Goal: Task Accomplishment & Management: Complete application form

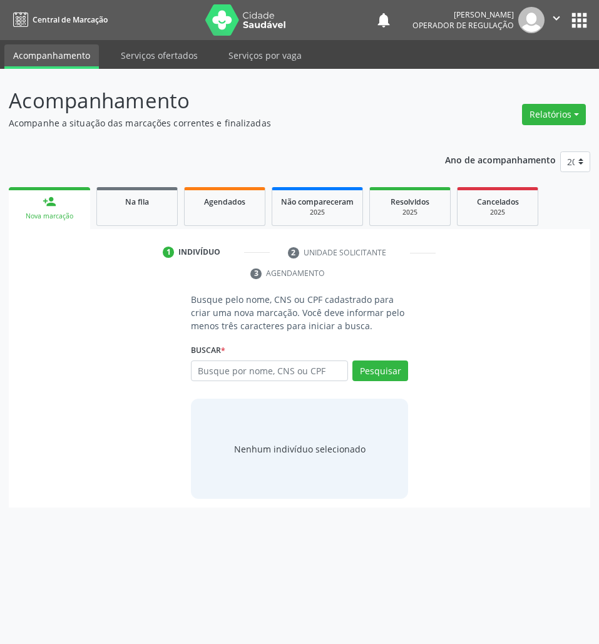
click at [151, 209] on link "Na fila" at bounding box center [136, 206] width 81 height 39
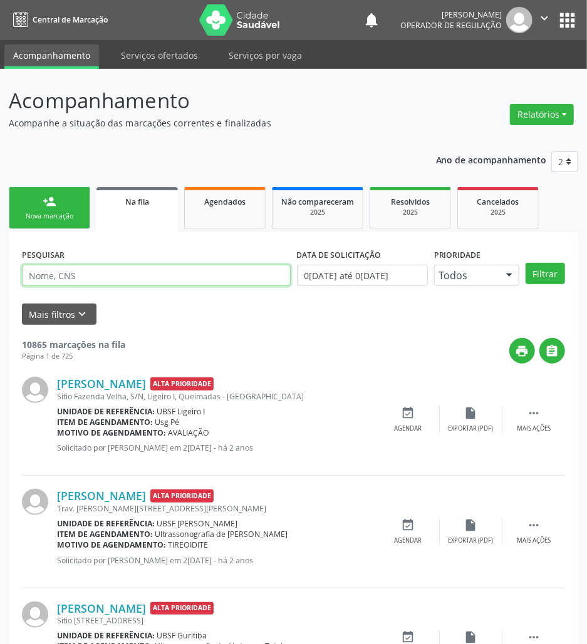
click at [58, 271] on input "text" at bounding box center [156, 275] width 269 height 21
paste input "704 0013 4805 5860"
type input "704 0013 4805 5860"
click at [525, 263] on button "Filtrar" at bounding box center [544, 273] width 39 height 21
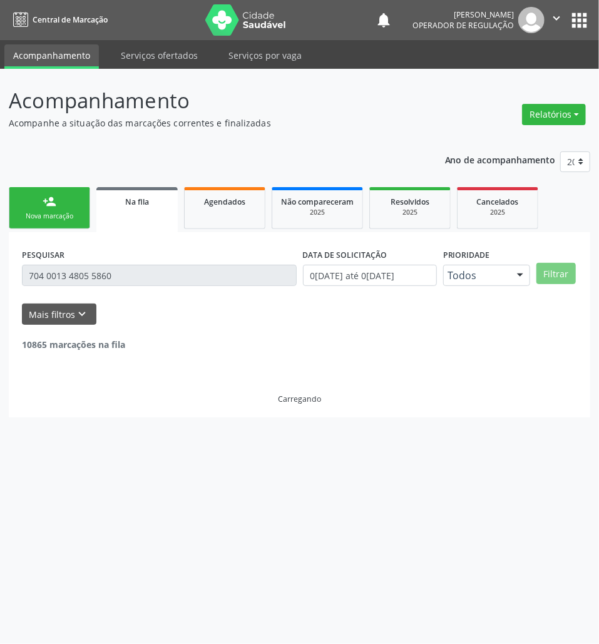
drag, startPoint x: 68, startPoint y: 190, endPoint x: 59, endPoint y: 196, distance: 11.0
click at [68, 190] on link "person_add Nova marcação" at bounding box center [49, 208] width 81 height 42
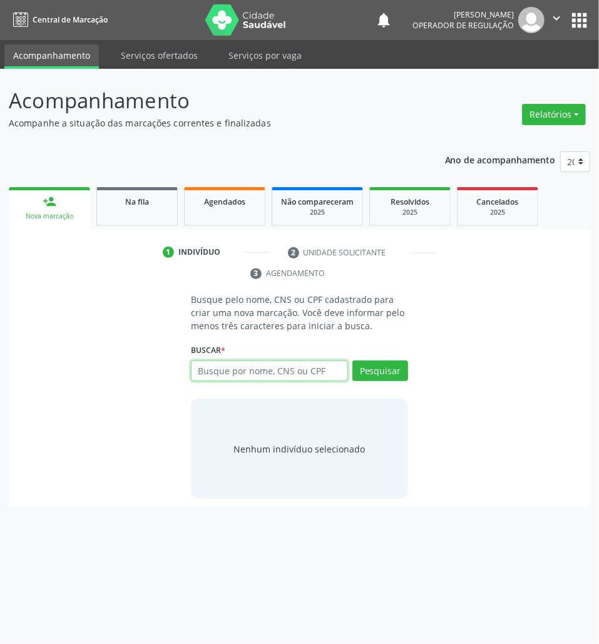
click at [309, 367] on input "text" at bounding box center [269, 371] width 157 height 21
paste input "704 0013 4805 5860"
type input "704 0013 4805 5860"
click at [298, 377] on input "704 0013 4805 5860" at bounding box center [269, 371] width 157 height 21
click at [286, 373] on input "704 0013 4805 5860" at bounding box center [269, 371] width 157 height 21
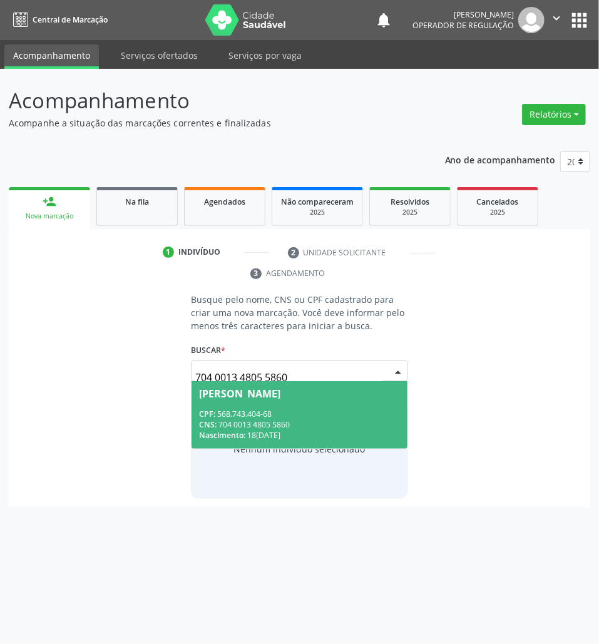
click at [219, 406] on span "[PERSON_NAME] CPF: 568.743.404-68 CNS: 704 0013 4805 5860 Nascimento: 1[DATE]" at bounding box center [300, 414] width 216 height 67
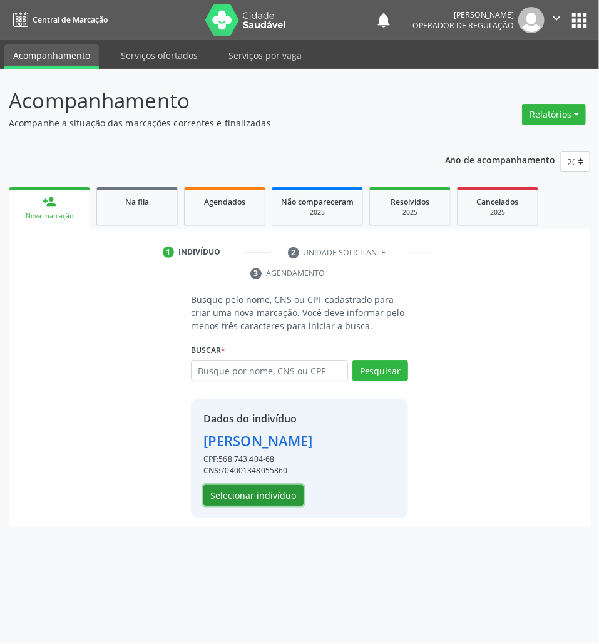
click at [277, 497] on button "Selecionar indivíduo" at bounding box center [254, 495] width 100 height 21
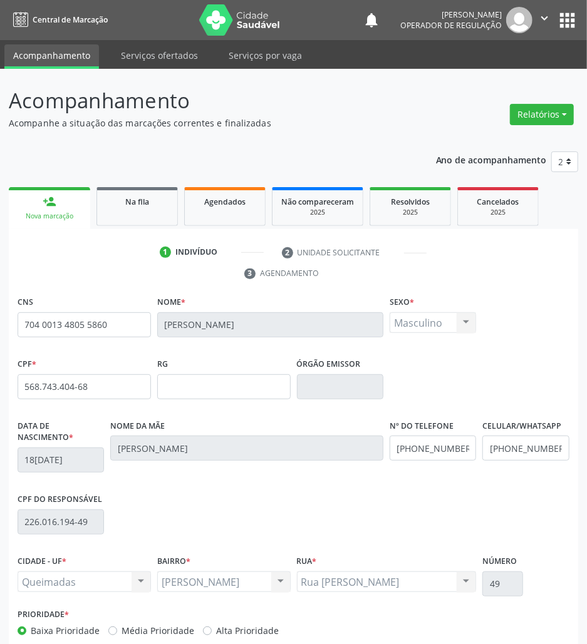
drag, startPoint x: 91, startPoint y: 269, endPoint x: 55, endPoint y: 254, distance: 39.0
click at [89, 269] on ul "1 Indivíduo 2 Unidade solicitante 3 Agendamento" at bounding box center [293, 263] width 569 height 42
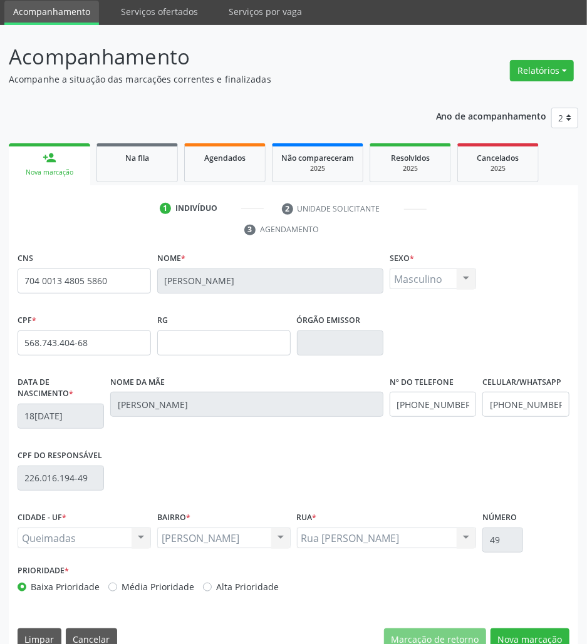
scroll to position [68, 0]
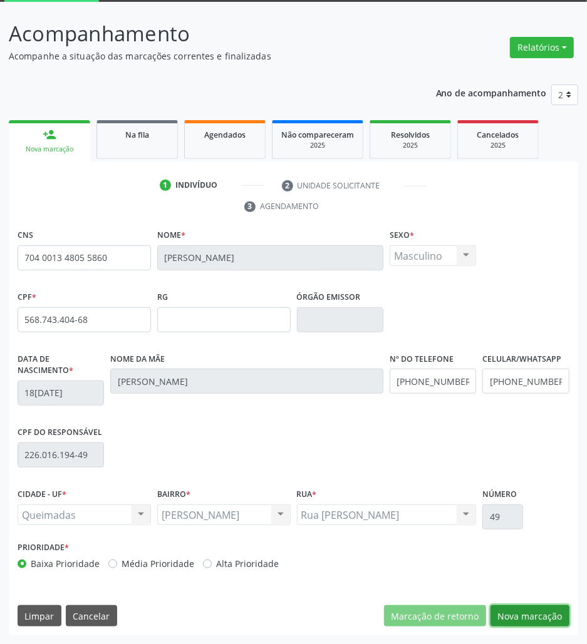
click at [527, 622] on button "Nova marcação" at bounding box center [529, 616] width 79 height 21
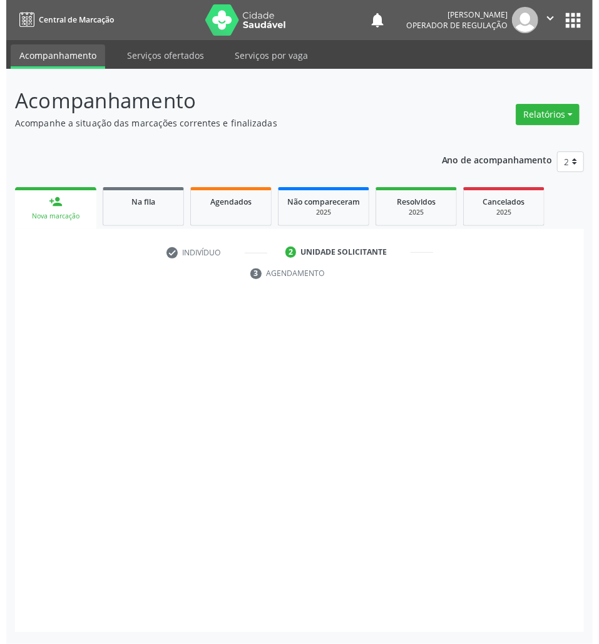
scroll to position [0, 0]
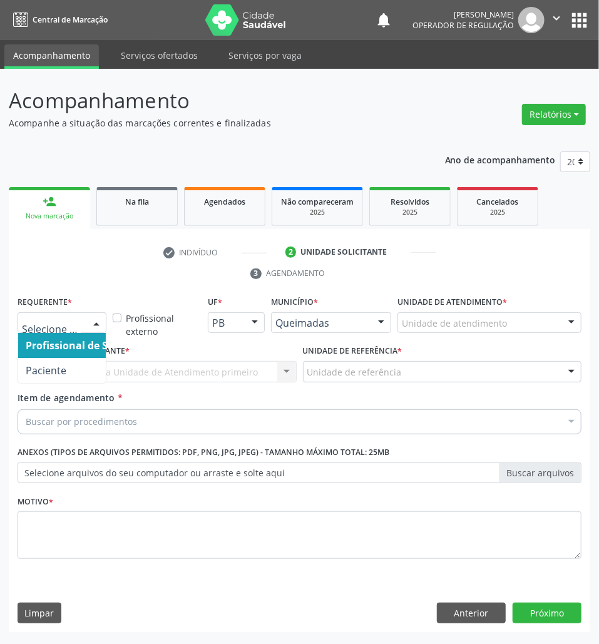
drag, startPoint x: 78, startPoint y: 329, endPoint x: 56, endPoint y: 364, distance: 42.2
click at [58, 369] on span "Paciente" at bounding box center [46, 371] width 41 height 14
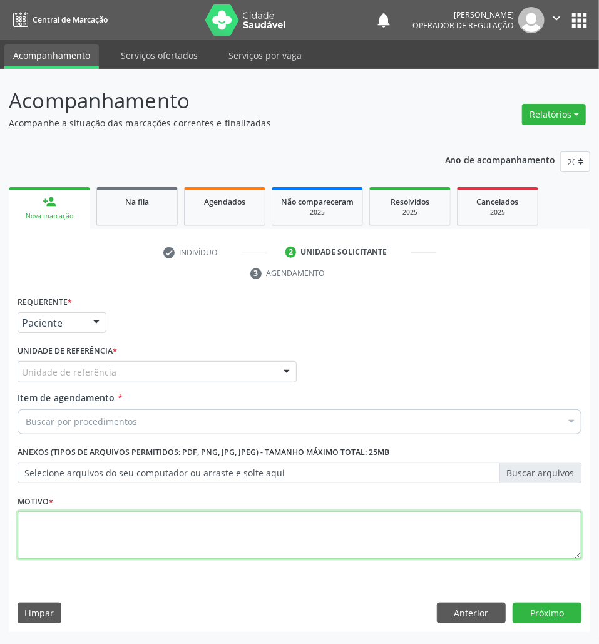
click at [71, 539] on textarea at bounding box center [300, 536] width 564 height 48
type textarea "ROTINA"
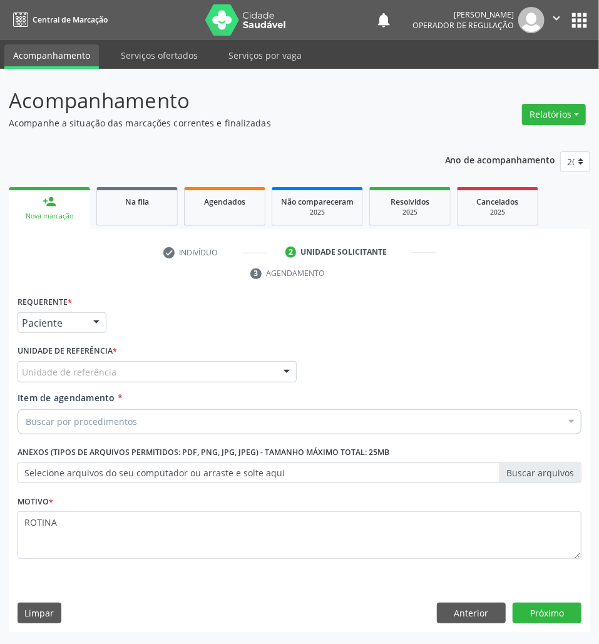
drag, startPoint x: 65, startPoint y: 408, endPoint x: 70, endPoint y: 422, distance: 14.7
click at [65, 409] on div "Item de agendamento * Buscar por procedimentos Selecionar todos 0604320140 - Ab…" at bounding box center [300, 410] width 564 height 39
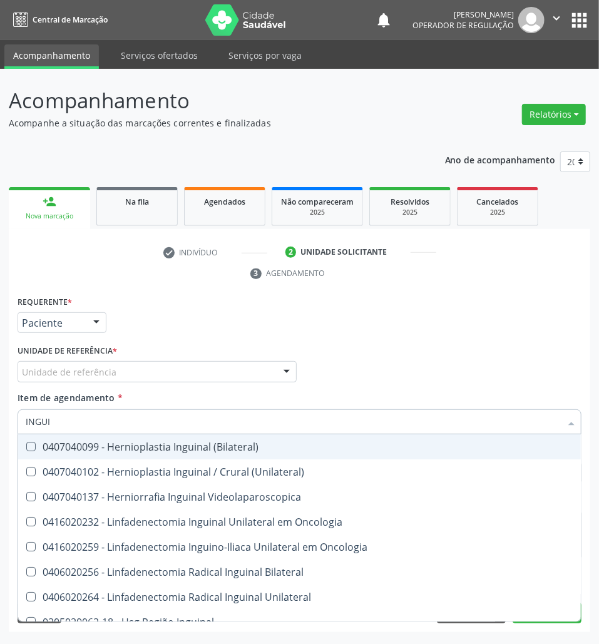
type input "INGUIN"
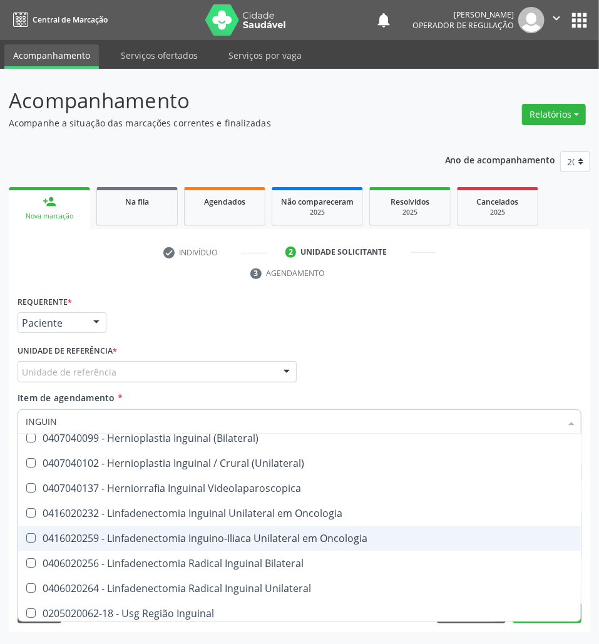
scroll to position [13, 0]
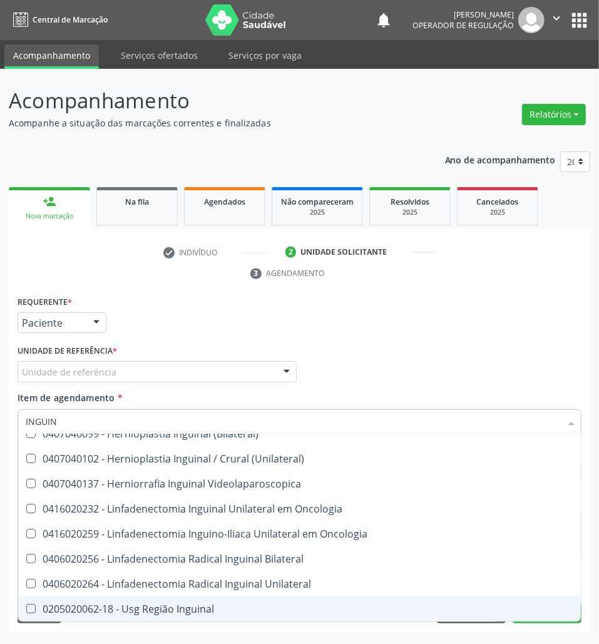
click at [163, 612] on div "0205020062-18 - Usg Região Inguinal" at bounding box center [300, 609] width 548 height 10
checkbox Inguinal "true"
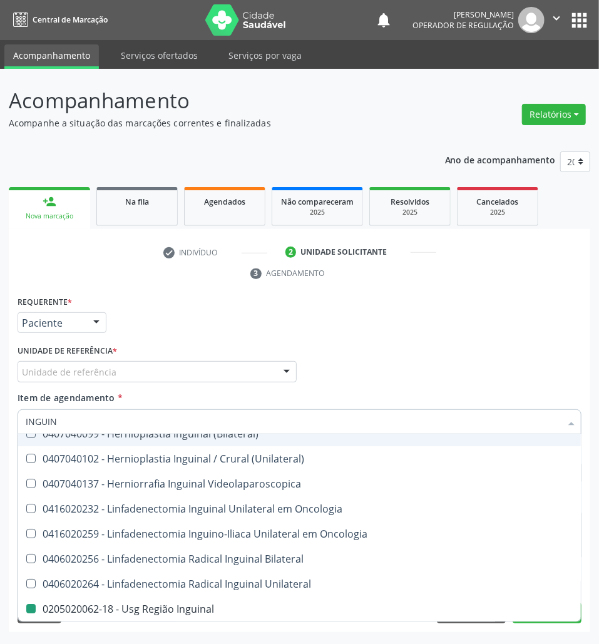
click at [160, 374] on div "Unidade de referência" at bounding box center [157, 371] width 279 height 21
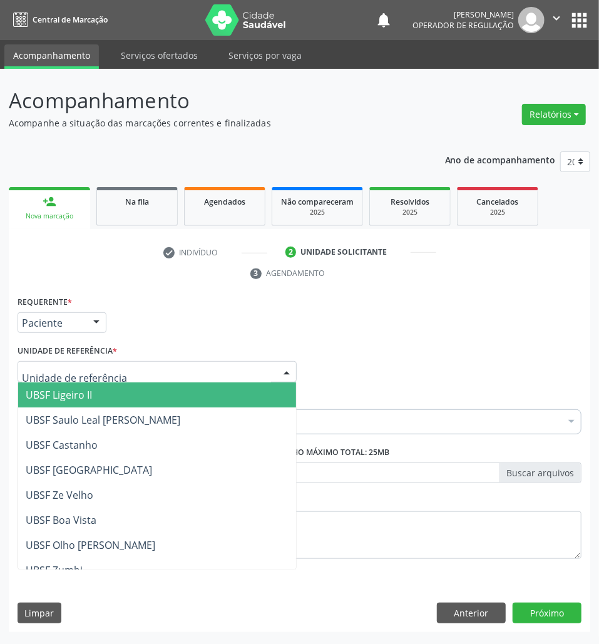
checkbox Inguinal "true"
checkbox Valvar "false"
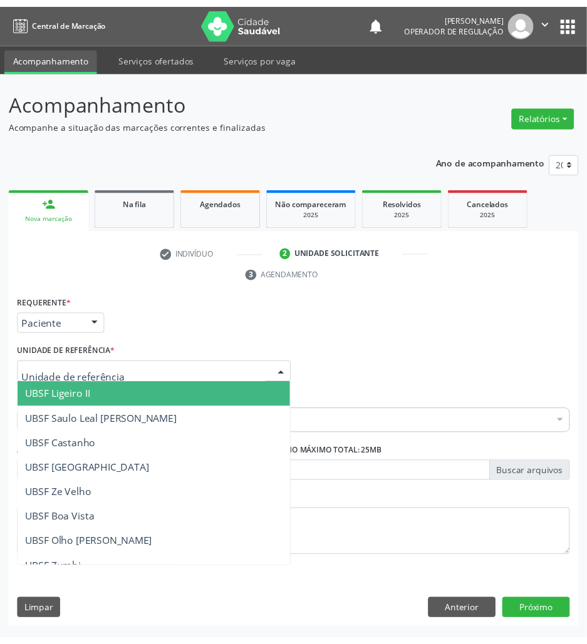
scroll to position [0, 0]
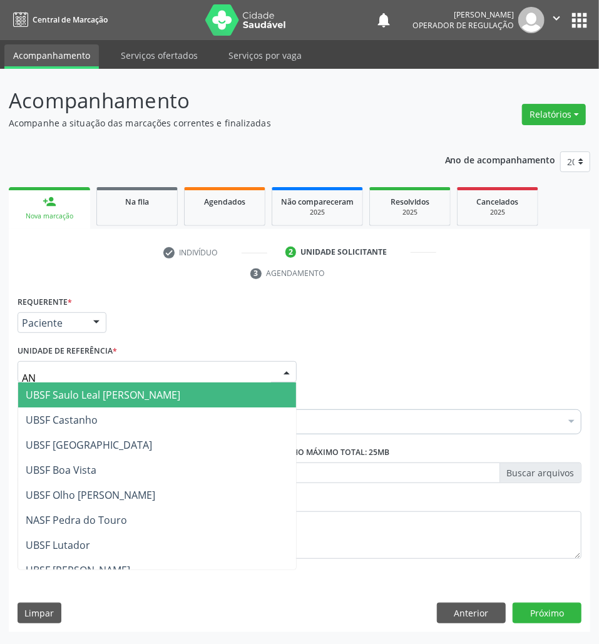
type input "ANI"
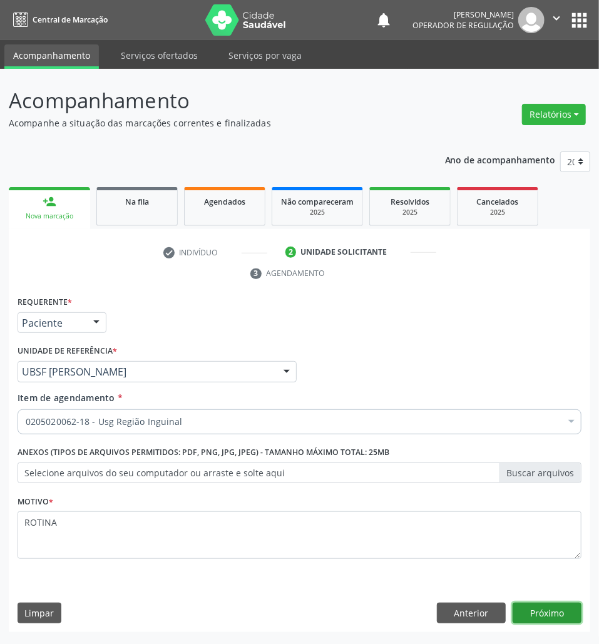
click at [570, 606] on button "Próximo" at bounding box center [547, 613] width 69 height 21
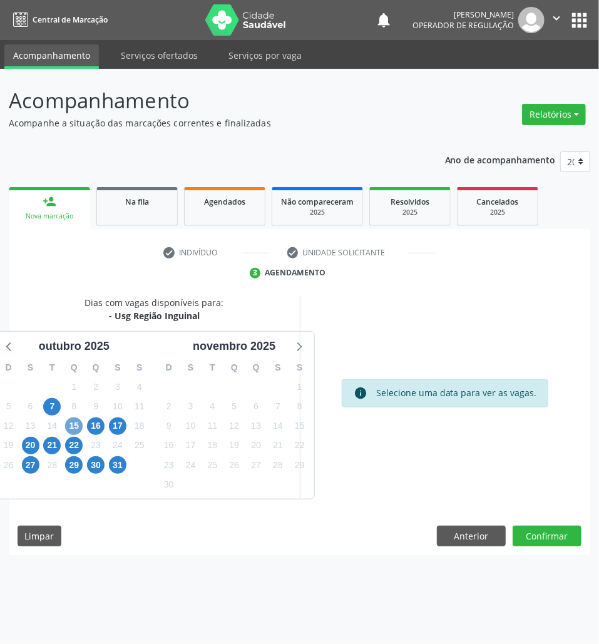
click at [71, 421] on span "15" at bounding box center [74, 427] width 18 height 18
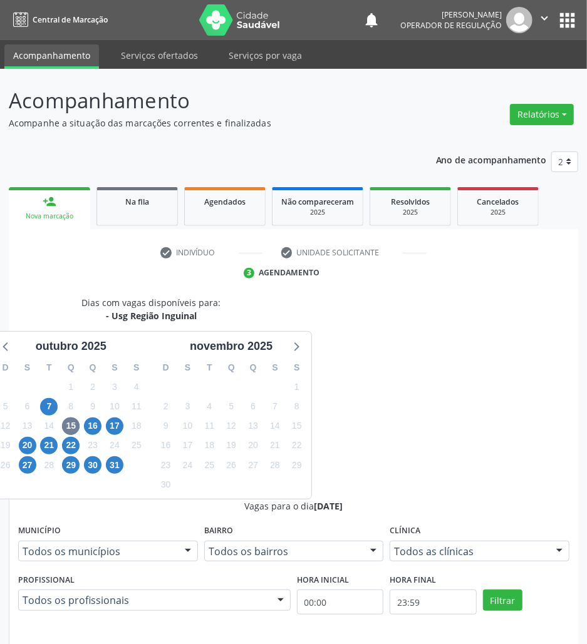
radio input "true"
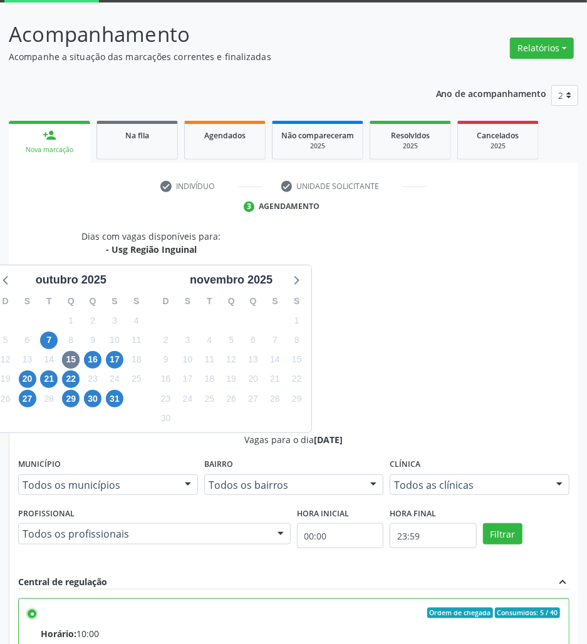
scroll to position [131, 0]
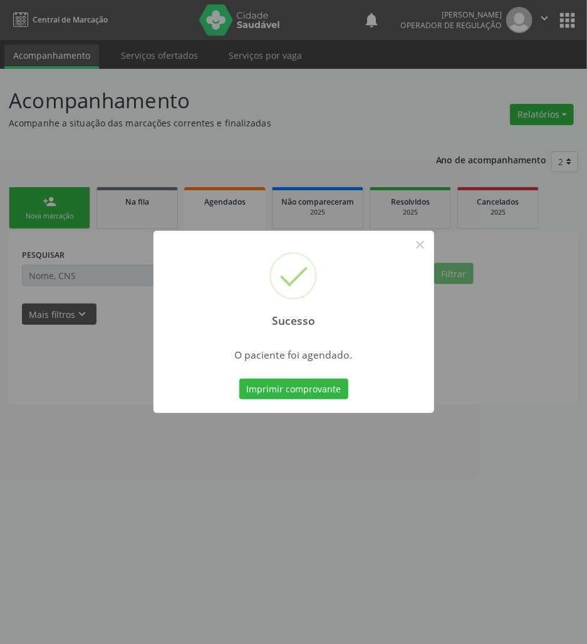
scroll to position [0, 0]
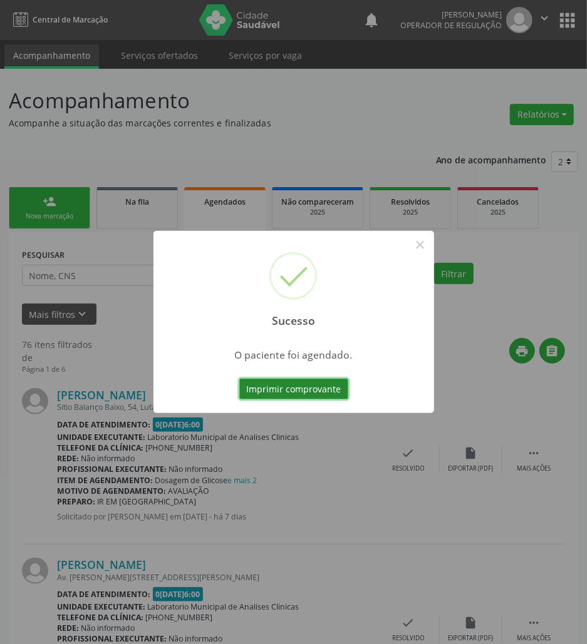
click at [250, 397] on button "Imprimir comprovante" at bounding box center [293, 389] width 109 height 21
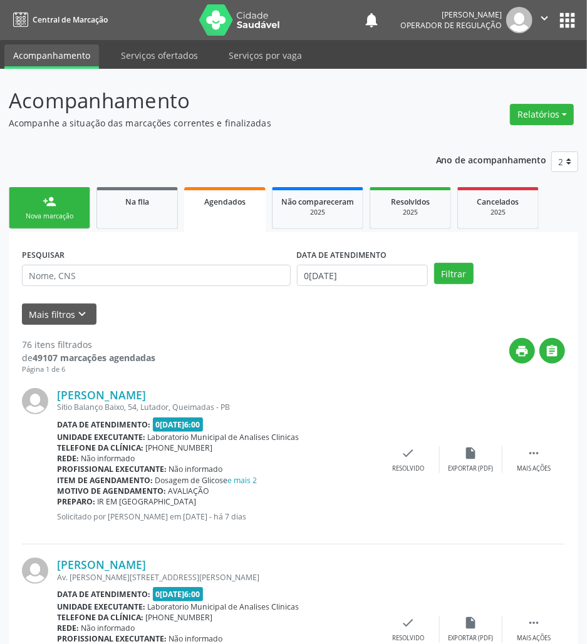
click at [74, 223] on link "person_add Nova marcação" at bounding box center [49, 208] width 81 height 42
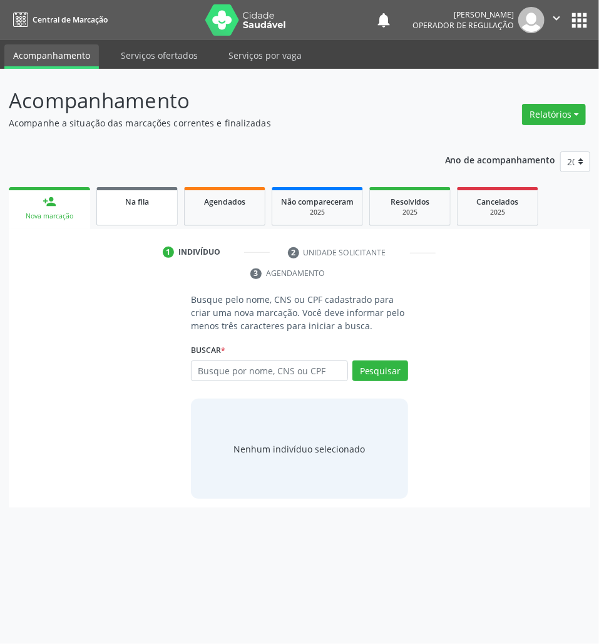
click at [148, 212] on link "Na fila" at bounding box center [136, 206] width 81 height 39
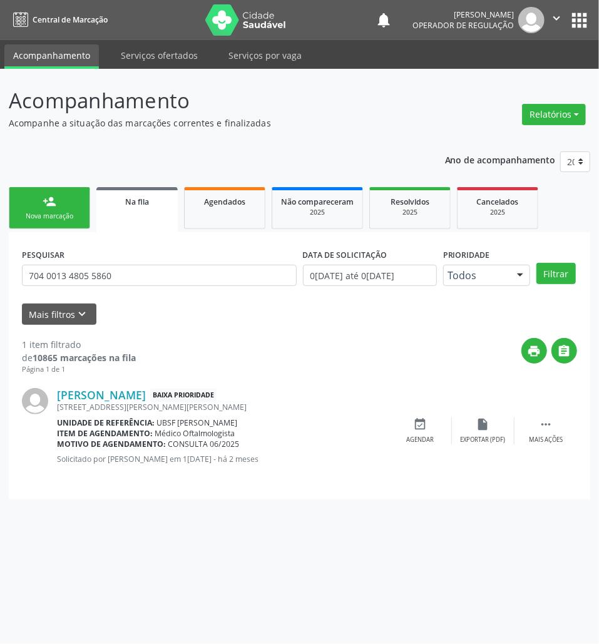
click at [142, 288] on div "PESQUISAR 704 0013 4805 5860" at bounding box center [159, 269] width 281 height 49
click at [133, 284] on input "704 0013 4805 5860" at bounding box center [159, 275] width 275 height 21
type input "704700774388030"
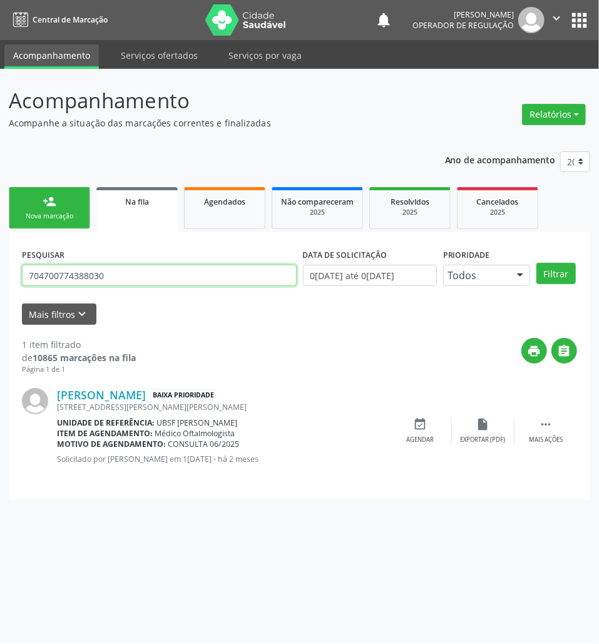
click at [537, 263] on button "Filtrar" at bounding box center [556, 273] width 39 height 21
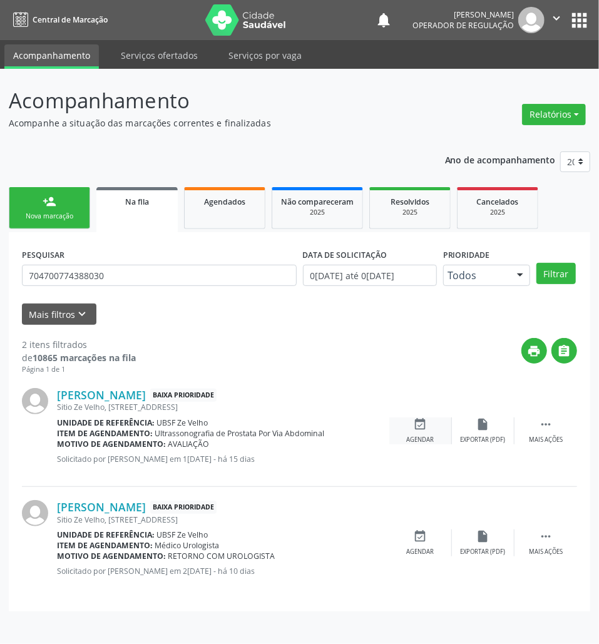
click at [416, 429] on icon "event_available" at bounding box center [421, 425] width 14 height 14
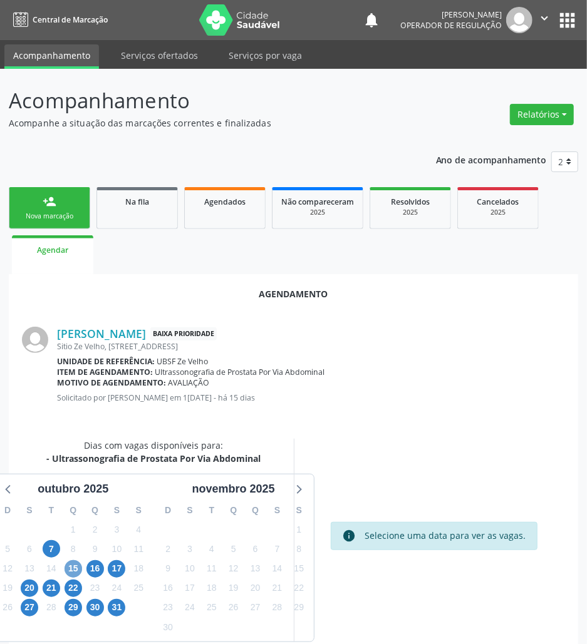
click at [74, 574] on span "15" at bounding box center [73, 569] width 18 height 18
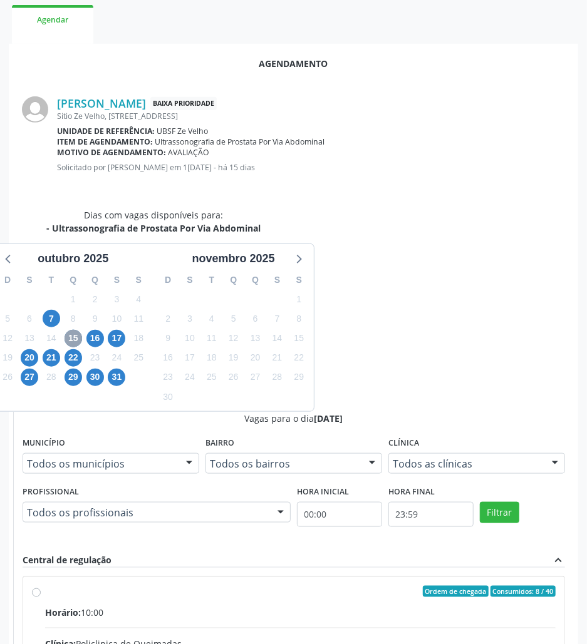
scroll to position [239, 0]
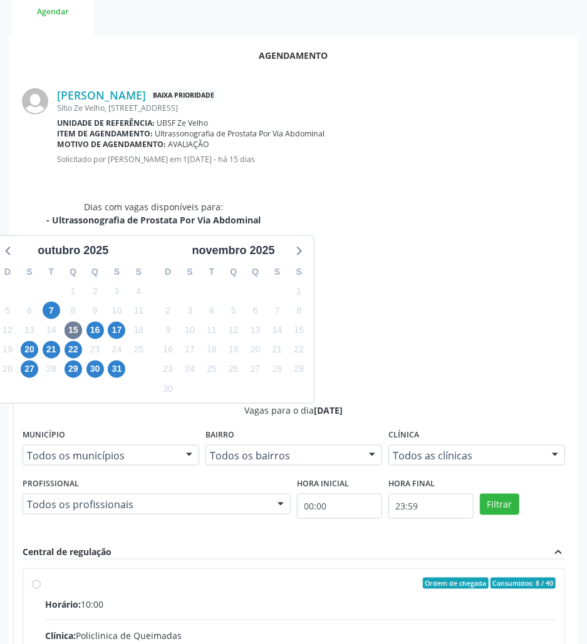
click at [41, 578] on input "Ordem de chegada Consumidos: 8 / 40 Horário: 10:00 Clínica: Policlinica de Quei…" at bounding box center [36, 583] width 9 height 11
radio input "true"
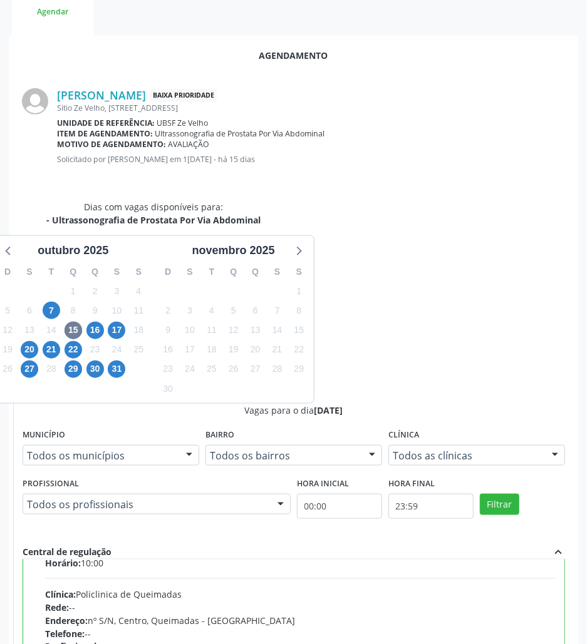
scroll to position [63, 0]
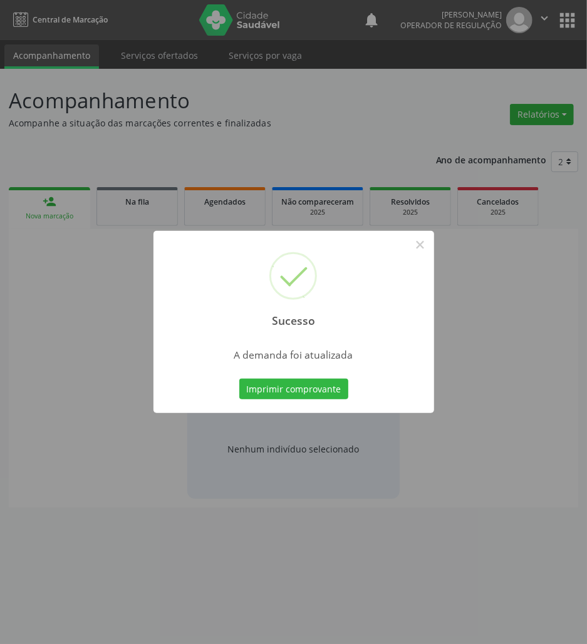
scroll to position [0, 0]
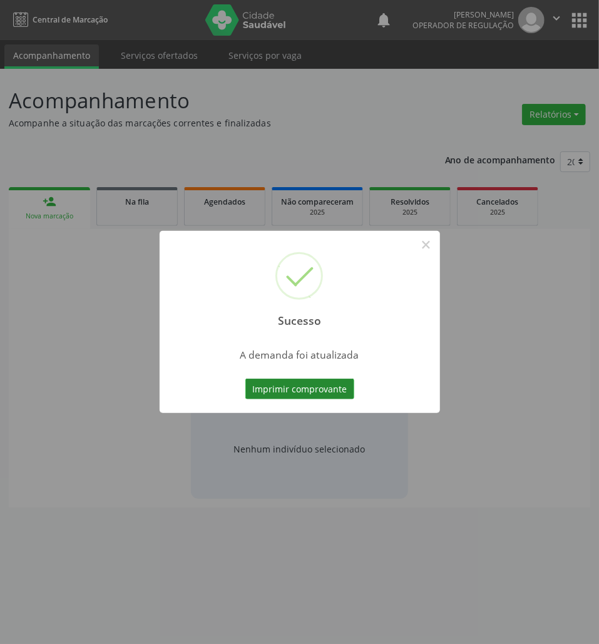
click at [293, 391] on button "Imprimir comprovante" at bounding box center [299, 389] width 109 height 21
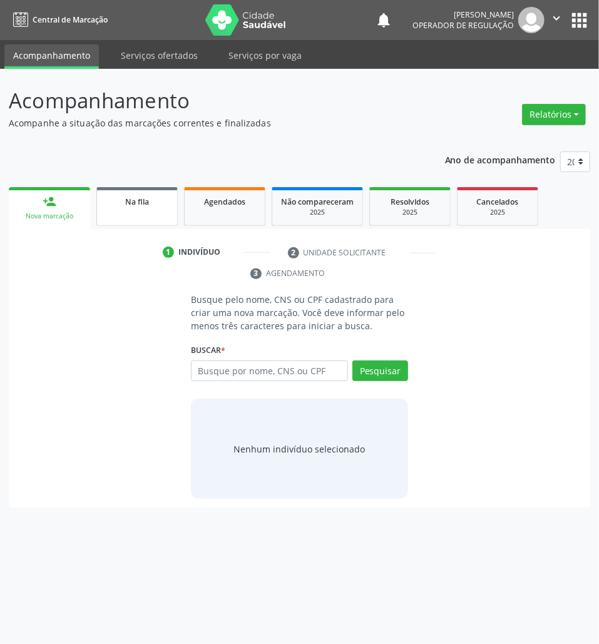
click at [143, 197] on span "Na fila" at bounding box center [137, 202] width 24 height 11
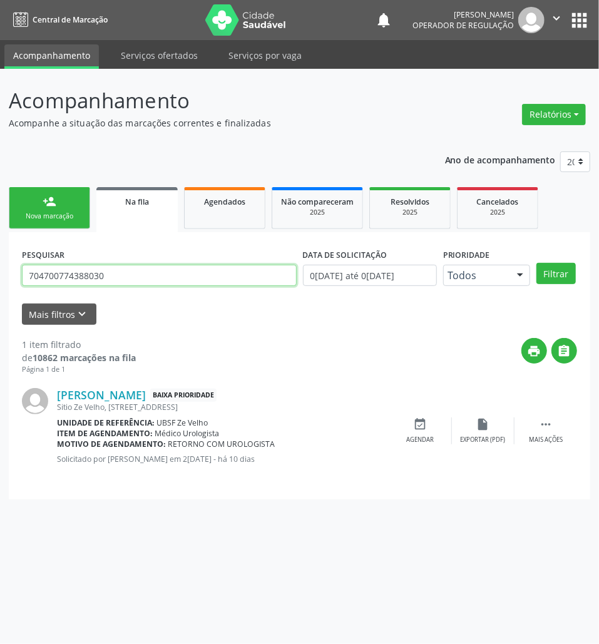
click at [143, 271] on input "704700774388030" at bounding box center [159, 275] width 275 height 21
type input "708406700659961"
click at [537, 263] on button "Filtrar" at bounding box center [556, 273] width 39 height 21
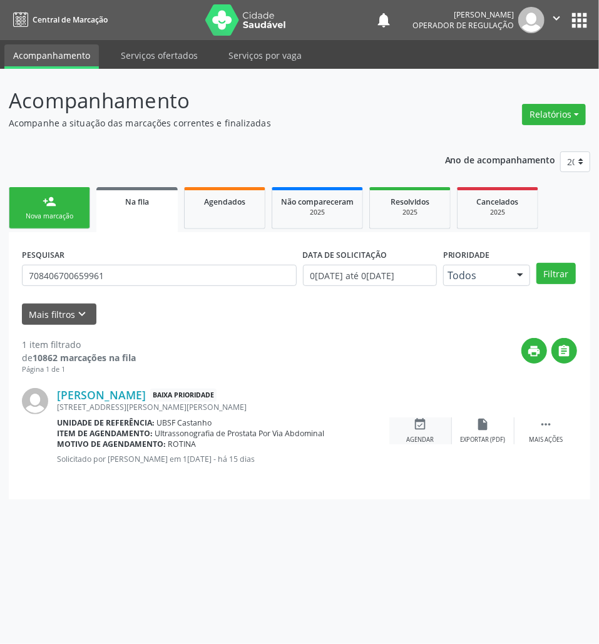
click at [431, 429] on div "event_available Agendar" at bounding box center [420, 431] width 63 height 27
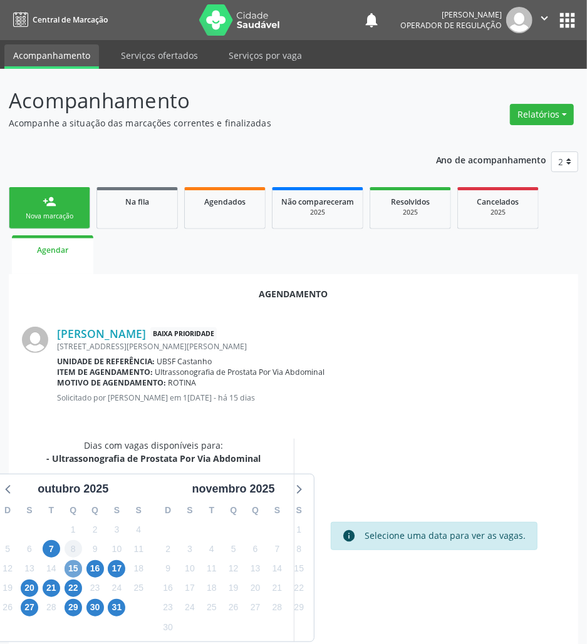
drag, startPoint x: 74, startPoint y: 569, endPoint x: 66, endPoint y: 545, distance: 25.6
click at [73, 569] on span "15" at bounding box center [73, 569] width 18 height 18
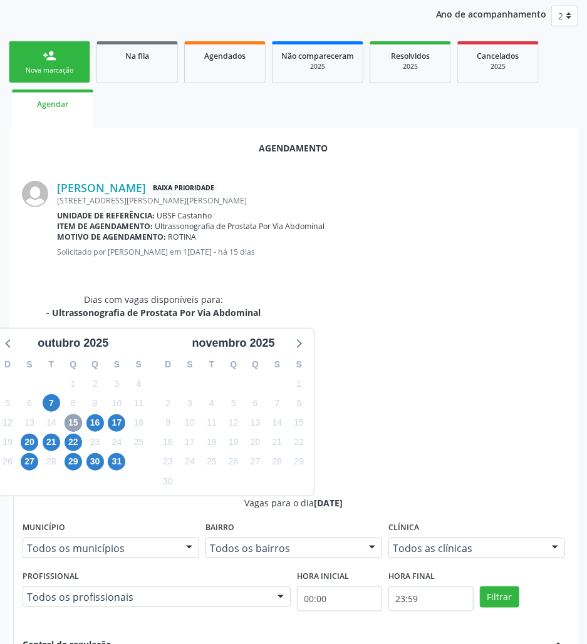
scroll to position [239, 0]
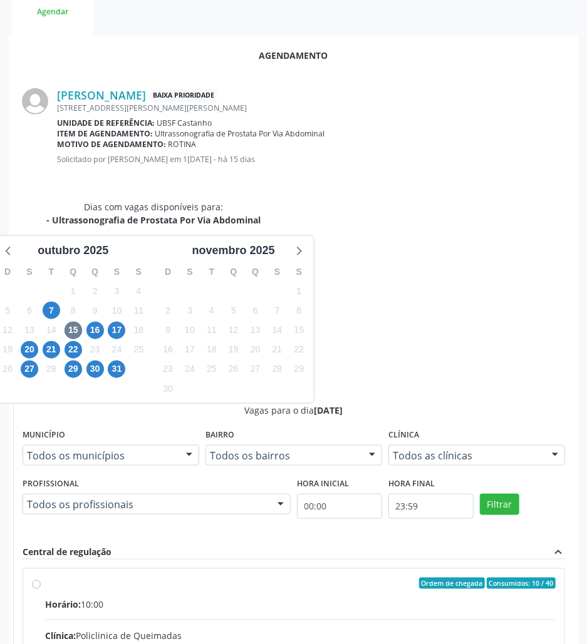
click at [41, 578] on input "Ordem de chegada Consumidos: 10 / 40 Horário: 10:00 Clínica: Policlinica de Que…" at bounding box center [36, 583] width 9 height 11
radio input "true"
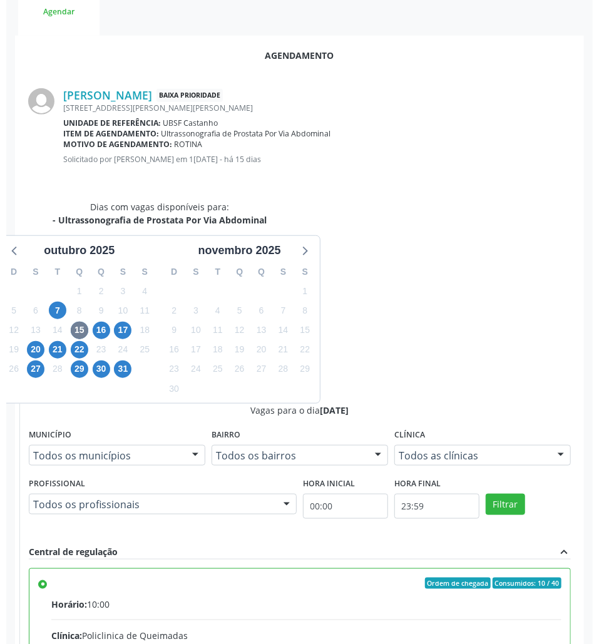
scroll to position [0, 0]
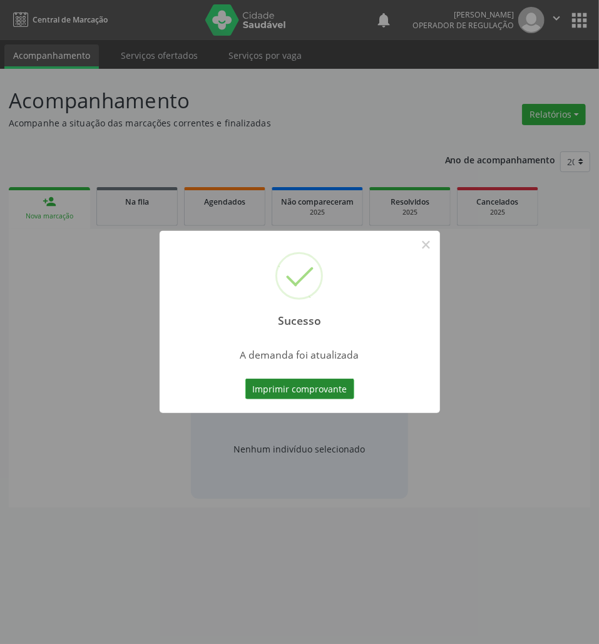
click at [276, 379] on button "Imprimir comprovante" at bounding box center [299, 389] width 109 height 21
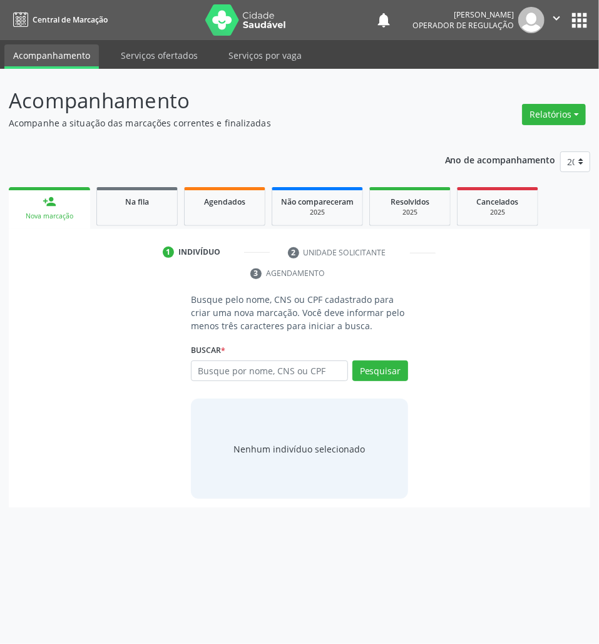
click at [135, 232] on div "1 Indivíduo 2 Unidade solicitante 3 Agendamento Busque pelo nome, CNS ou CPF ca…" at bounding box center [300, 368] width 582 height 279
click at [96, 200] on link "Na fila" at bounding box center [136, 206] width 81 height 39
click at [111, 204] on div "Na fila" at bounding box center [137, 201] width 63 height 13
